Goal: Task Accomplishment & Management: Use online tool/utility

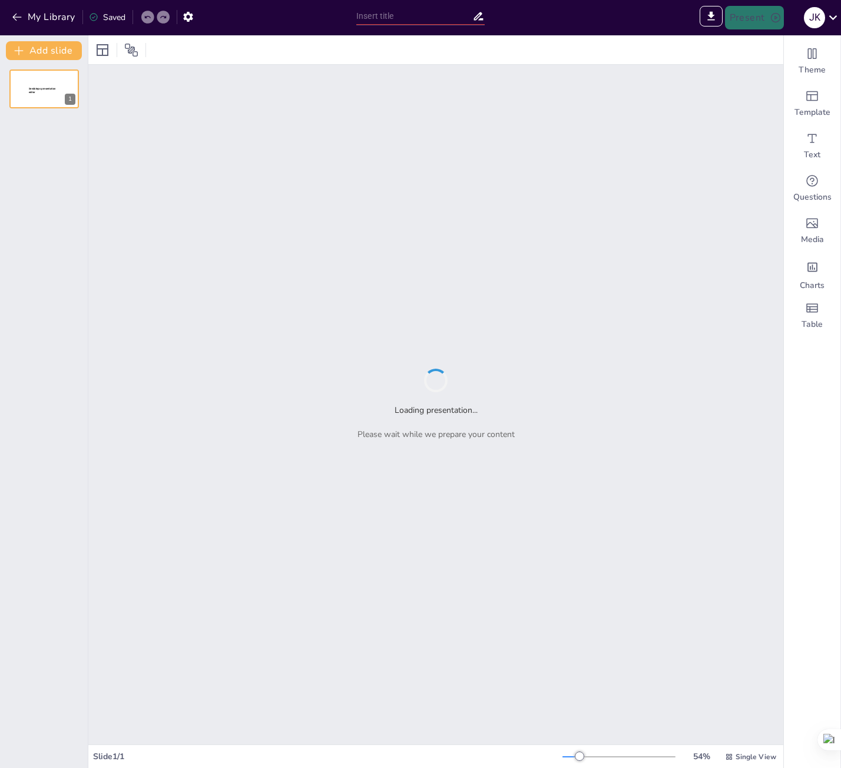
type input "Caso Análogo: MuMo"
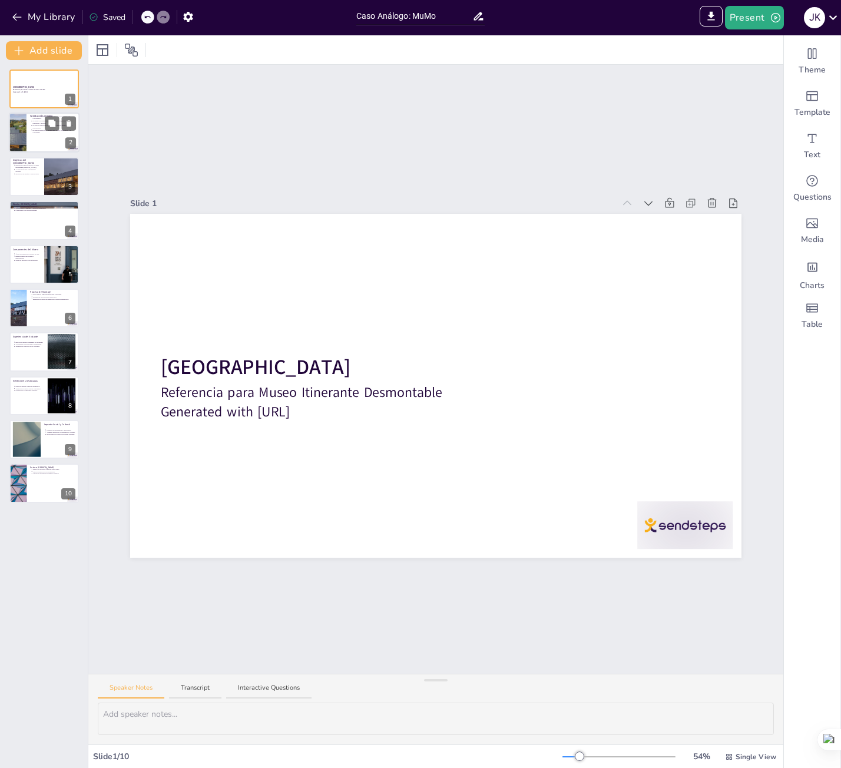
click at [41, 120] on p "El diseño contemporáneo [PERSON_NAME] permite su fácil transporte y montaje." at bounding box center [55, 122] width 44 height 5
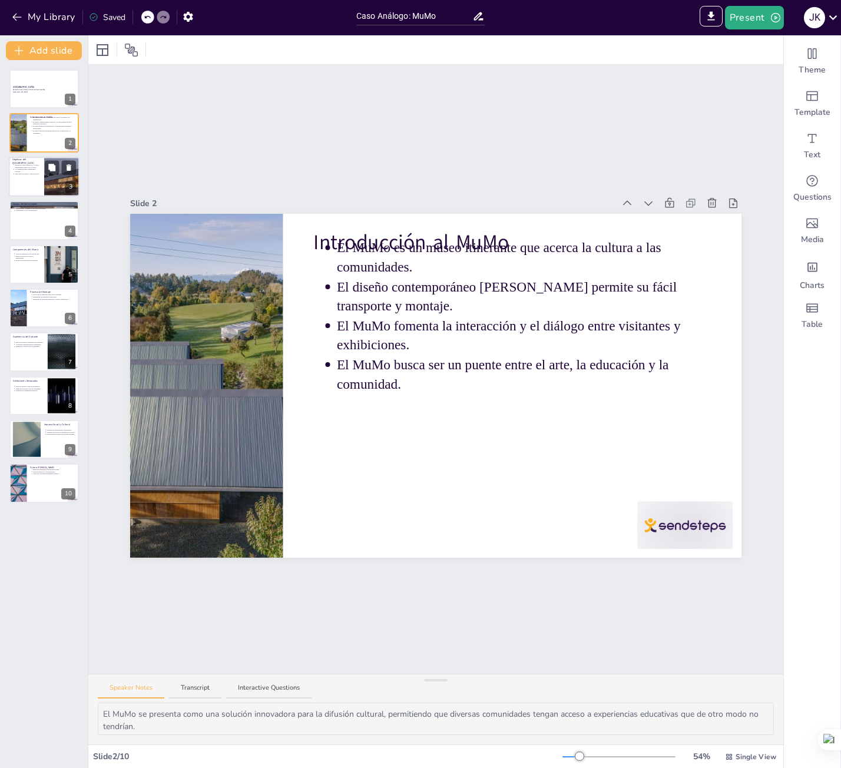
click at [38, 184] on div at bounding box center [44, 177] width 71 height 40
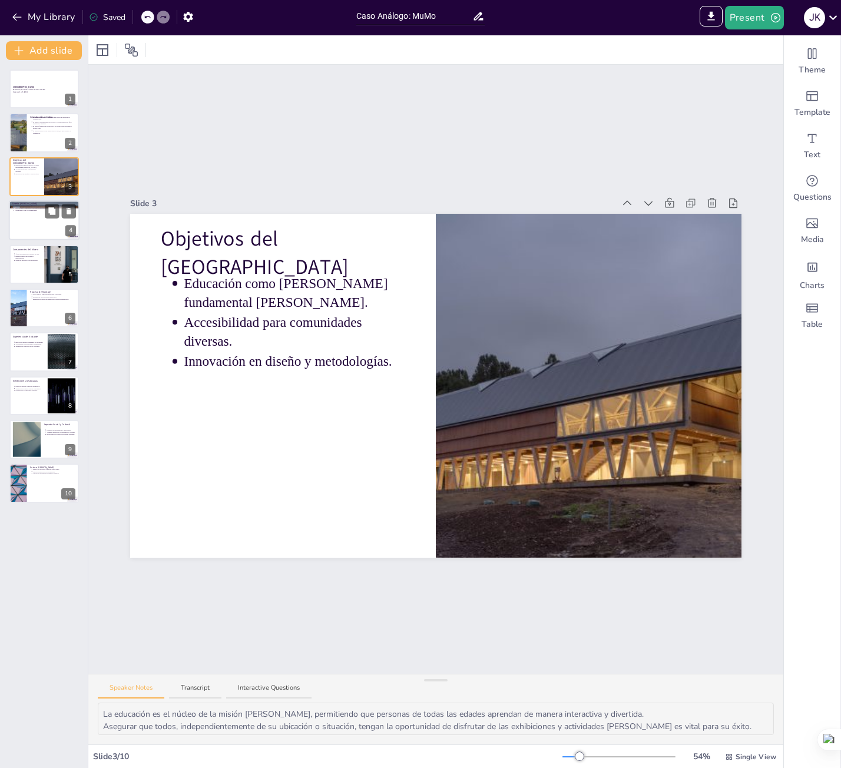
click at [39, 229] on div at bounding box center [44, 220] width 71 height 40
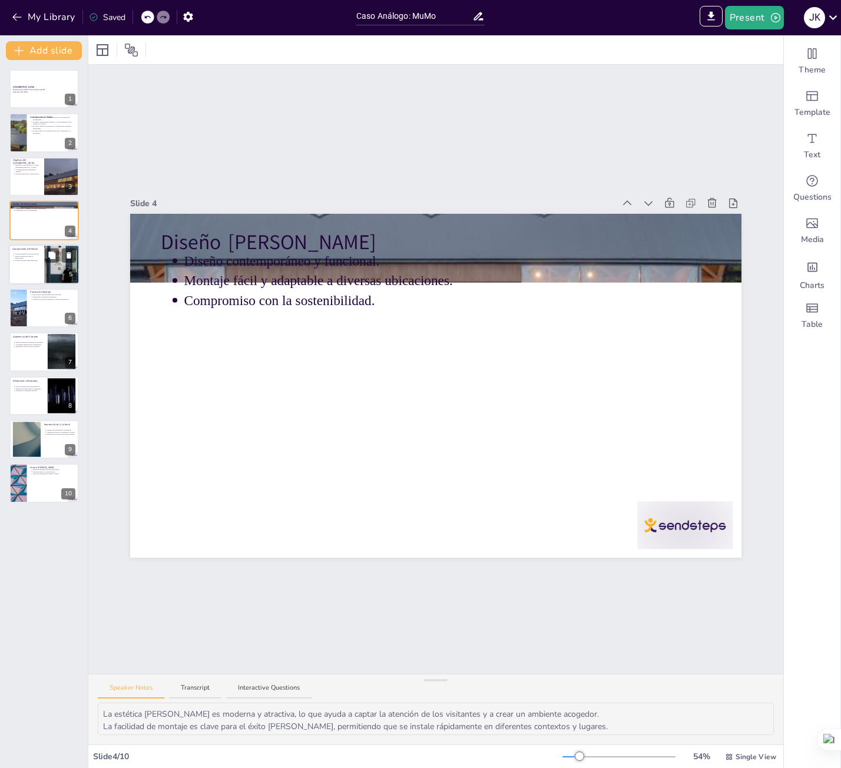
click at [31, 263] on div at bounding box center [44, 264] width 71 height 40
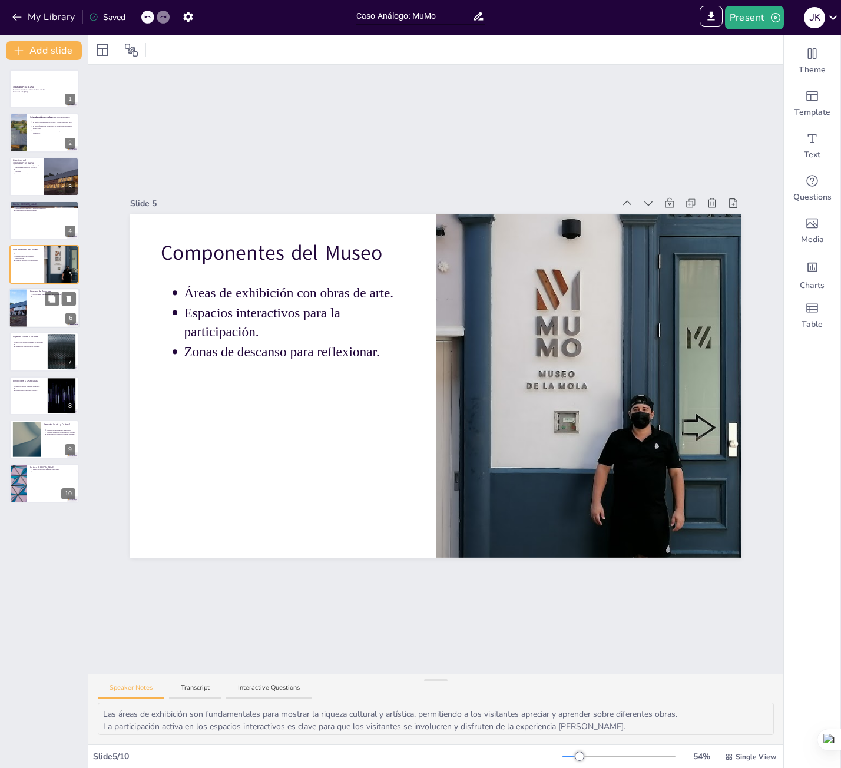
click at [28, 305] on div at bounding box center [44, 308] width 71 height 40
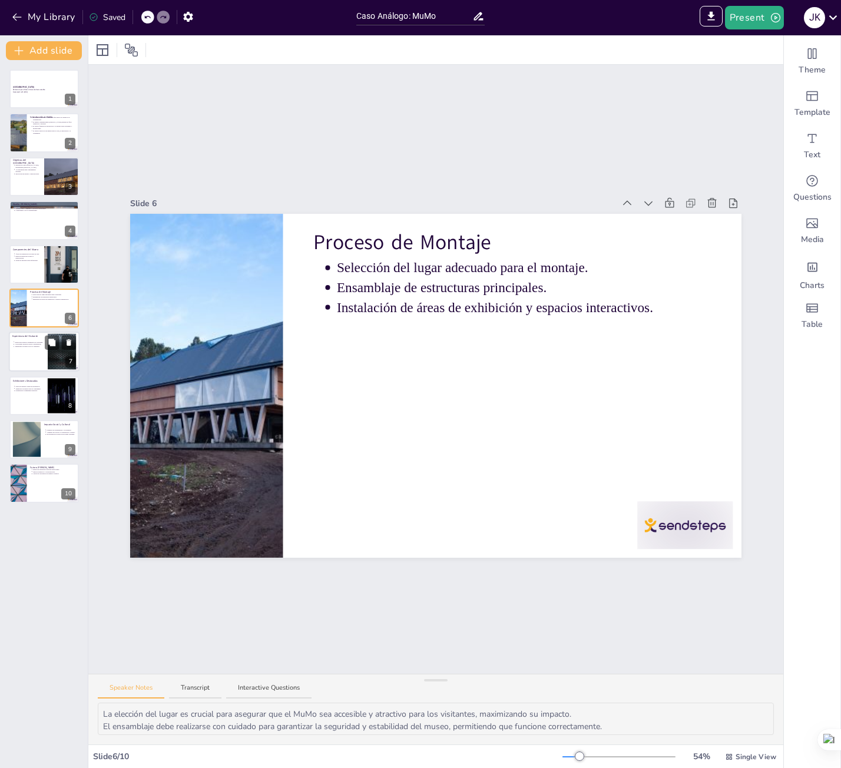
click at [32, 344] on p "Actividades prácticas para el aprendizaje." at bounding box center [29, 344] width 29 height 2
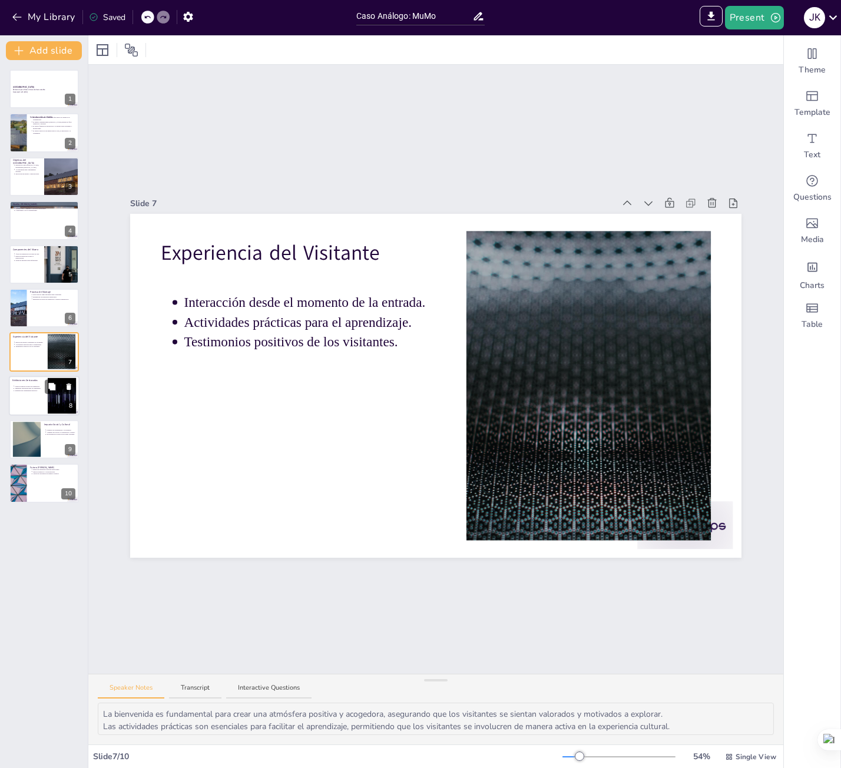
click at [38, 400] on div at bounding box center [44, 396] width 71 height 40
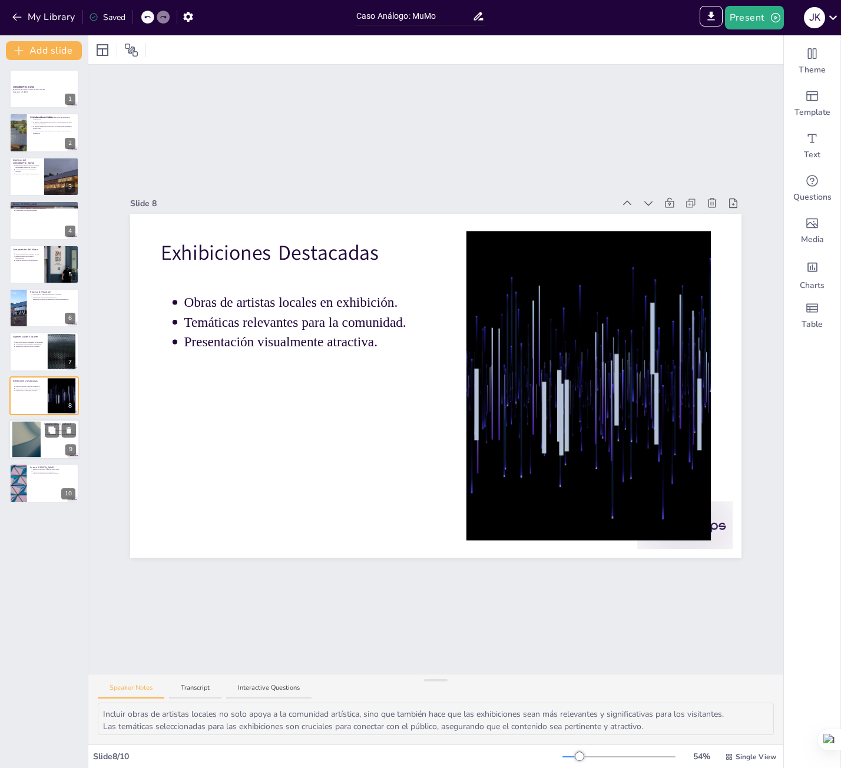
click at [45, 442] on div at bounding box center [44, 439] width 71 height 40
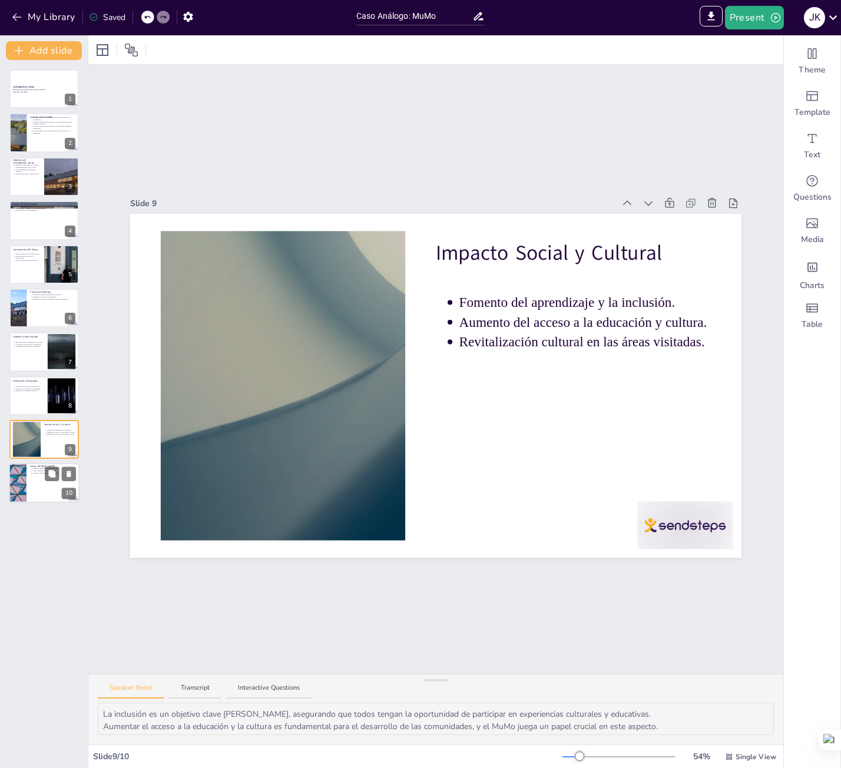
click at [44, 484] on div at bounding box center [44, 483] width 71 height 40
type textarea "La expansión es crucial para el crecimiento [PERSON_NAME], permitiendo que más …"
